Goal: Task Accomplishment & Management: Manage account settings

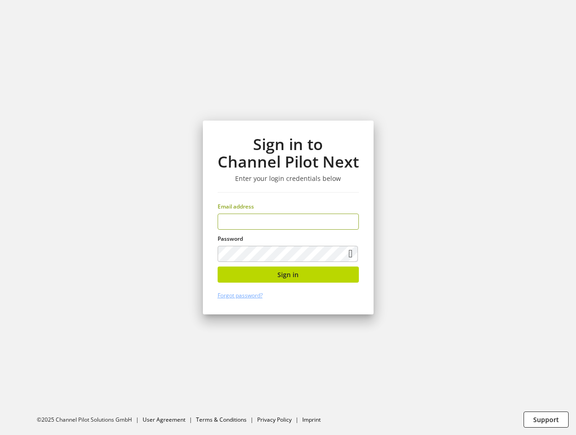
scroll to position [793, 0]
type input "**********"
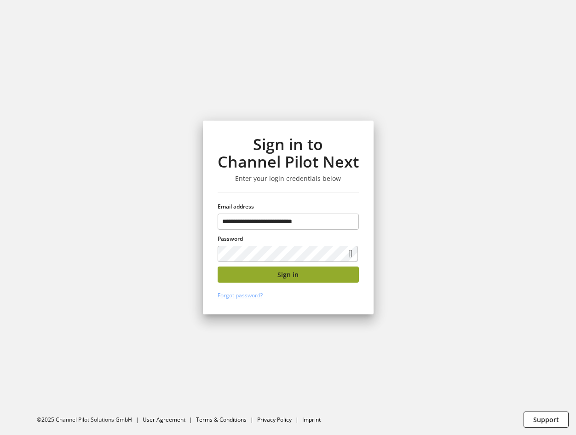
click at [299, 271] on button "Sign in" at bounding box center [288, 274] width 141 height 16
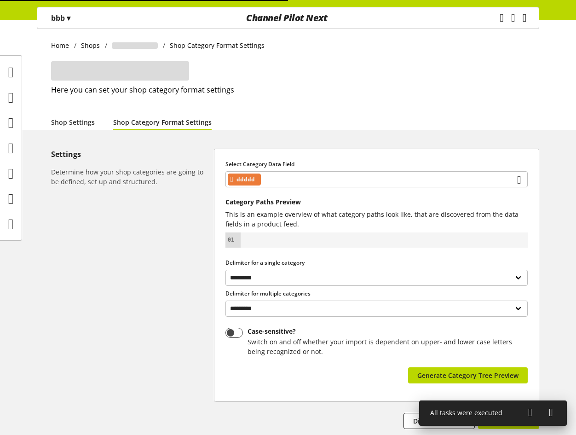
select select "*"
select select
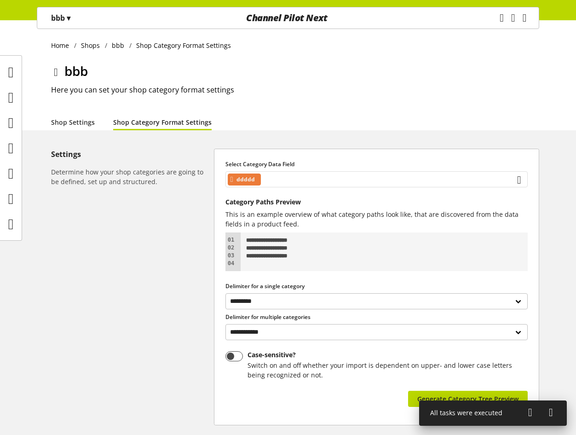
click at [310, 181] on div "ddddd" at bounding box center [376, 179] width 302 height 16
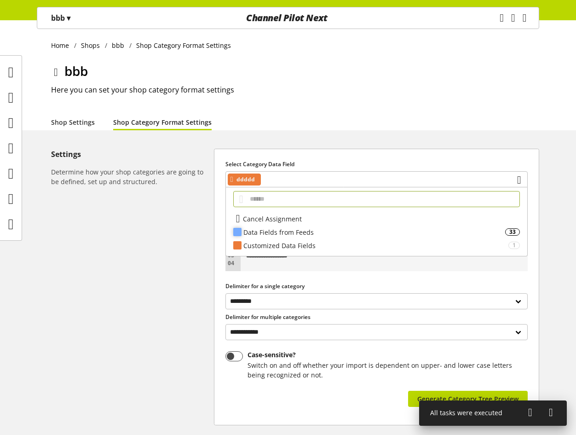
click at [302, 233] on div "Data Fields from Feeds" at bounding box center [374, 232] width 262 height 10
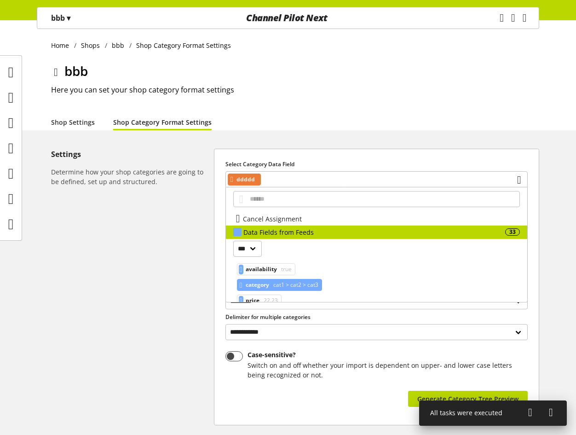
click at [285, 282] on span "cat1 > cat2 > cat3" at bounding box center [294, 284] width 47 height 11
